Goal: Task Accomplishment & Management: Complete application form

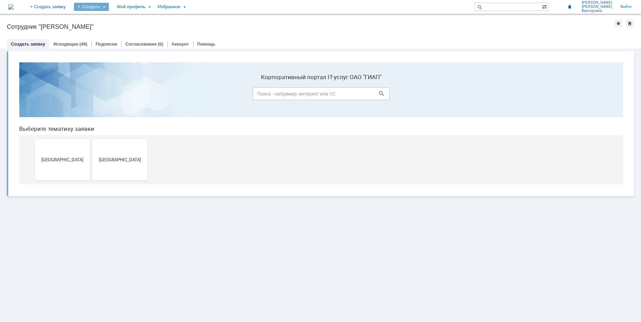
click at [109, 6] on div "Создать" at bounding box center [91, 7] width 35 height 8
click at [120, 21] on link "Заявка" at bounding box center [101, 20] width 52 height 8
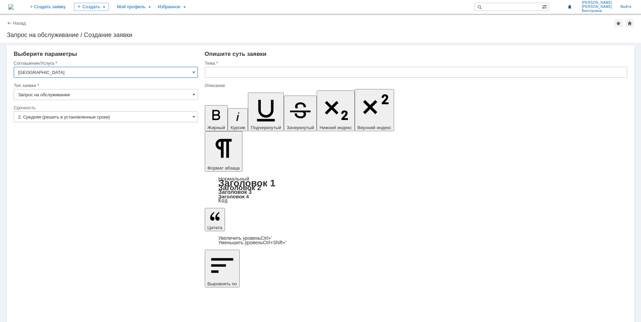
click at [104, 72] on input "[GEOGRAPHIC_DATA]" at bounding box center [106, 72] width 184 height 11
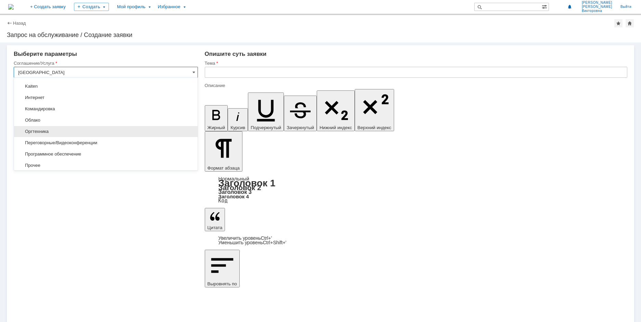
scroll to position [304, 0]
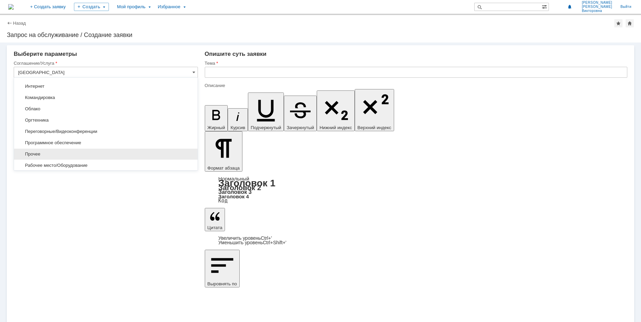
click at [54, 151] on span "Прочее" at bounding box center [105, 153] width 175 height 5
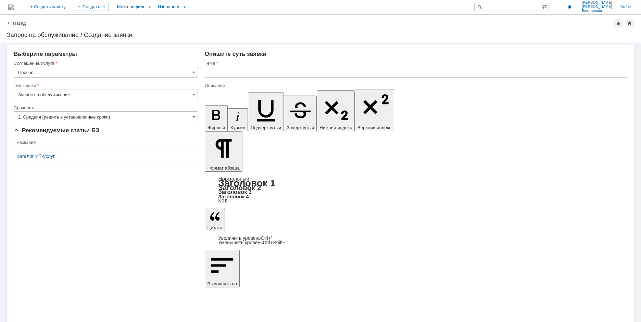
type input "Прочее"
click at [228, 73] on input "text" at bounding box center [416, 72] width 423 height 11
type input "Мегаплан"
